Goal: Task Accomplishment & Management: Manage account settings

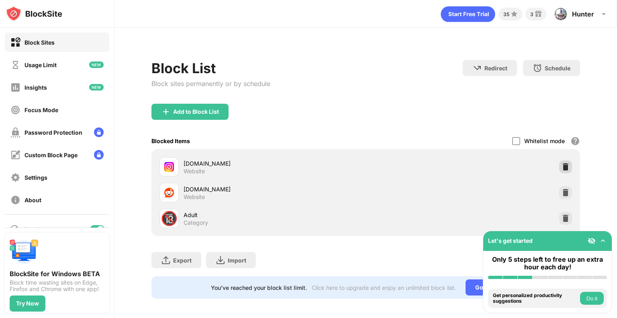
click at [562, 165] on img at bounding box center [566, 167] width 8 height 8
